Goal: Find specific page/section: Find specific page/section

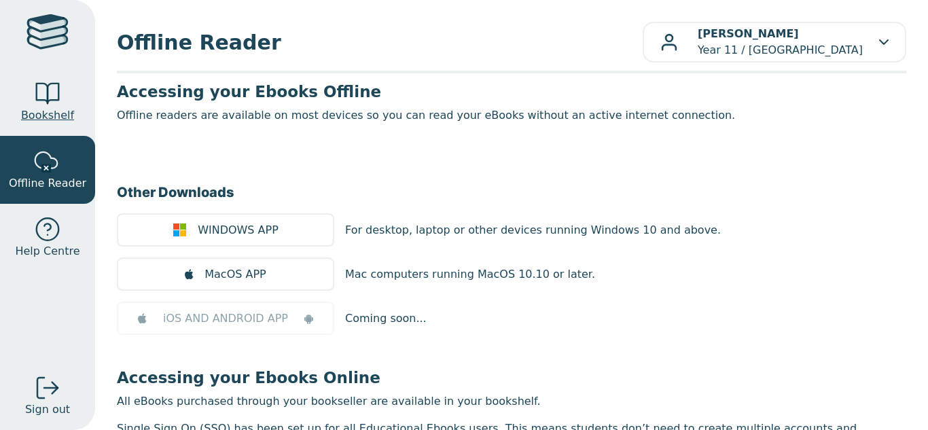
click at [43, 91] on div at bounding box center [47, 93] width 27 height 27
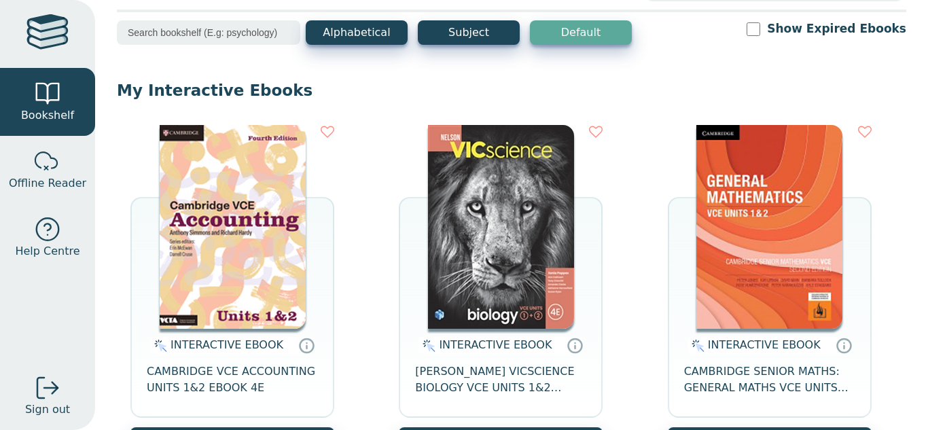
scroll to position [60, 0]
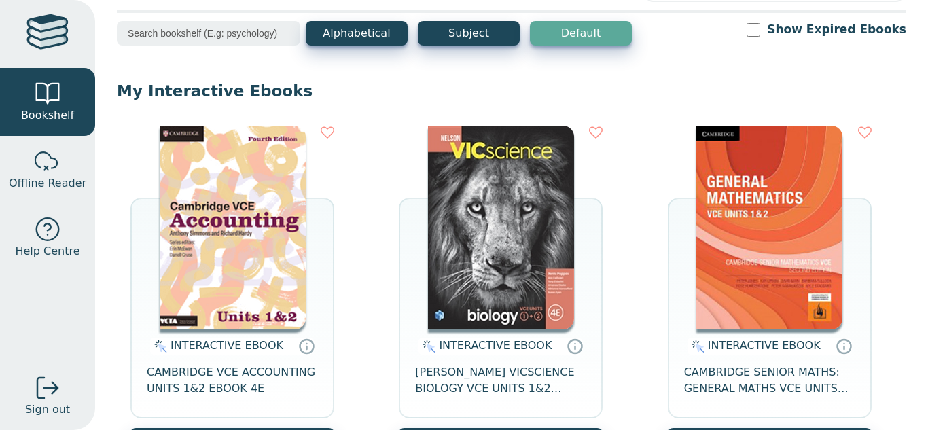
click at [765, 265] on img at bounding box center [769, 228] width 146 height 204
click at [392, 46] on div "Alphabetical Subject Default Show Expired Ebooks" at bounding box center [511, 42] width 789 height 42
click at [386, 37] on button "Alphabetical" at bounding box center [357, 33] width 102 height 24
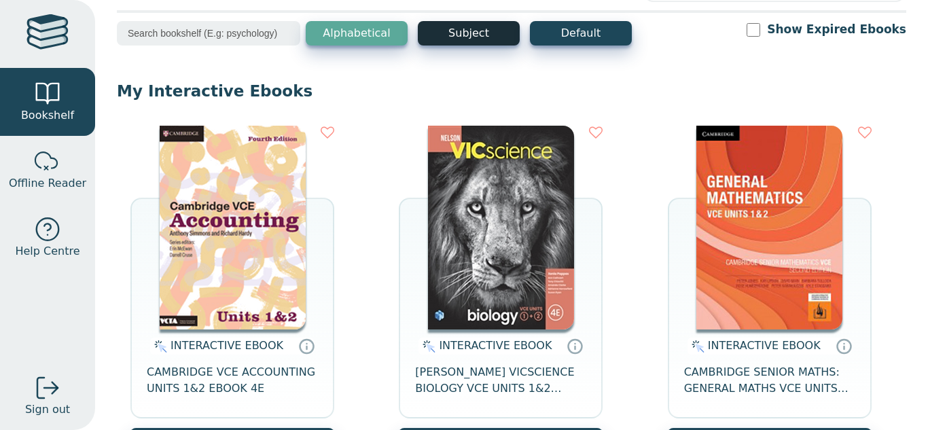
click at [456, 41] on button "Subject" at bounding box center [469, 33] width 102 height 24
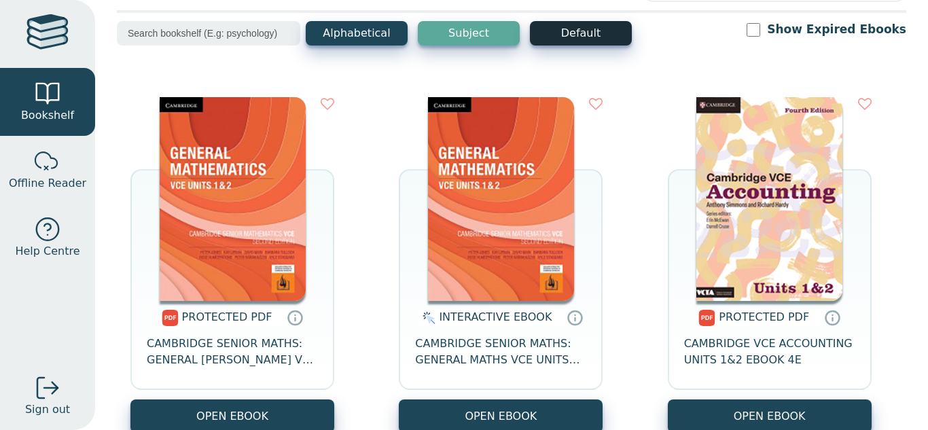
click at [557, 37] on button "Default" at bounding box center [581, 33] width 102 height 24
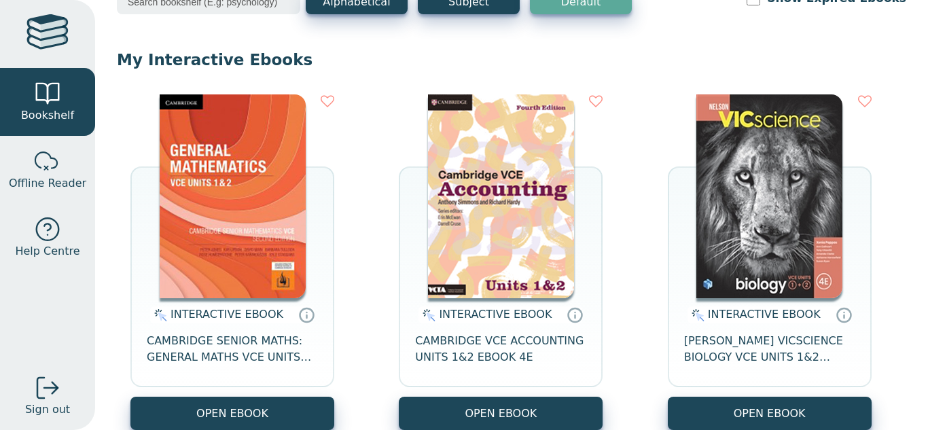
scroll to position [0, 0]
